Goal: Task Accomplishment & Management: Manage account settings

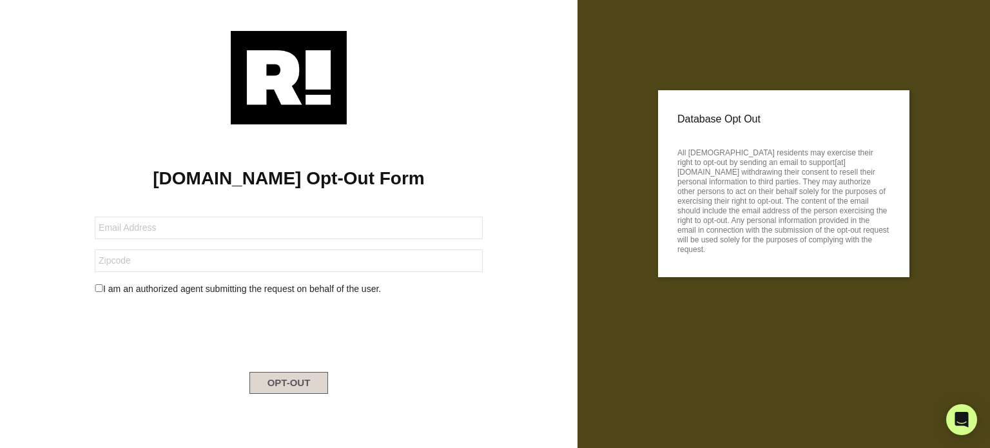
click at [290, 389] on button "OPT-OUT" at bounding box center [288, 383] width 79 height 22
click at [176, 233] on input "text" at bounding box center [289, 228] width 388 height 23
type input "[EMAIL_ADDRESS][DOMAIN_NAME]"
type input "48187"
click at [95, 286] on input "checkbox" at bounding box center [99, 288] width 8 height 8
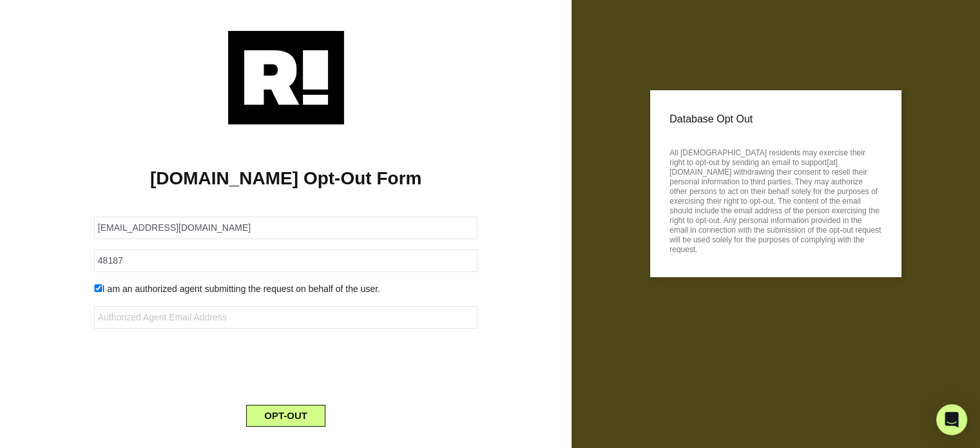
click at [95, 286] on input "checkbox" at bounding box center [98, 288] width 8 height 8
checkbox input "false"
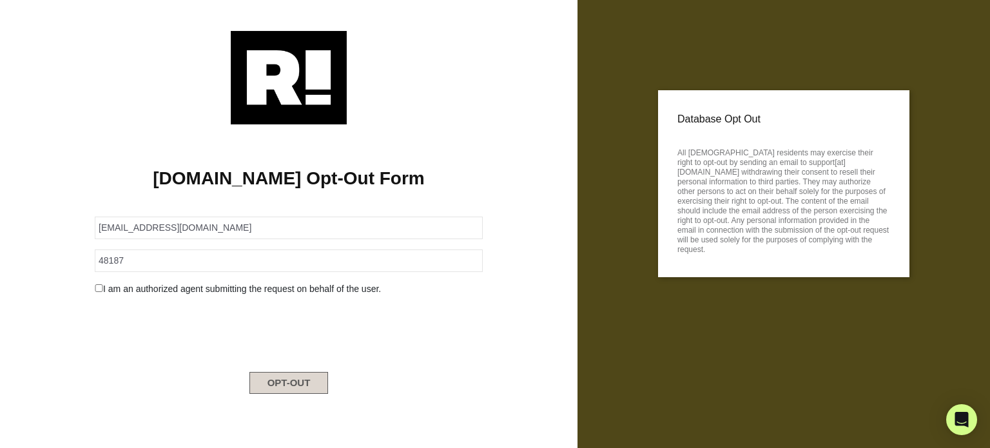
click at [274, 384] on button "OPT-OUT" at bounding box center [288, 383] width 79 height 22
